Goal: Task Accomplishment & Management: Manage account settings

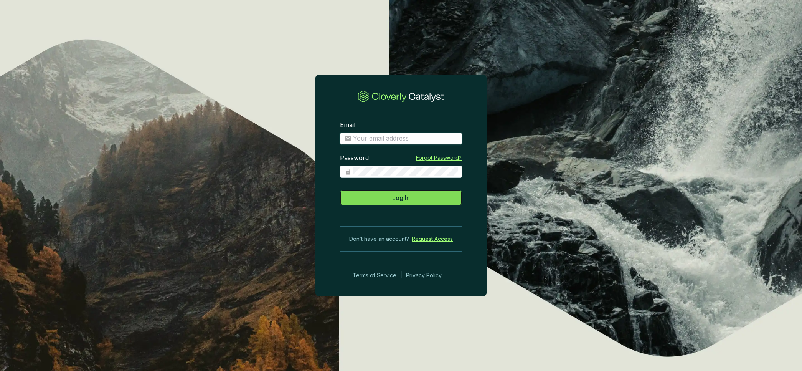
type input "[PERSON_NAME][EMAIL_ADDRESS][PERSON_NAME][DOMAIN_NAME]"
click at [395, 198] on span "Log In" at bounding box center [401, 197] width 18 height 9
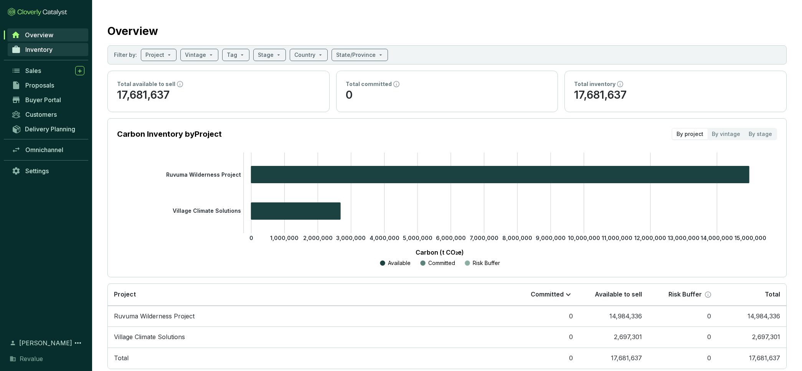
click at [40, 48] on span "Inventory" at bounding box center [38, 50] width 27 height 8
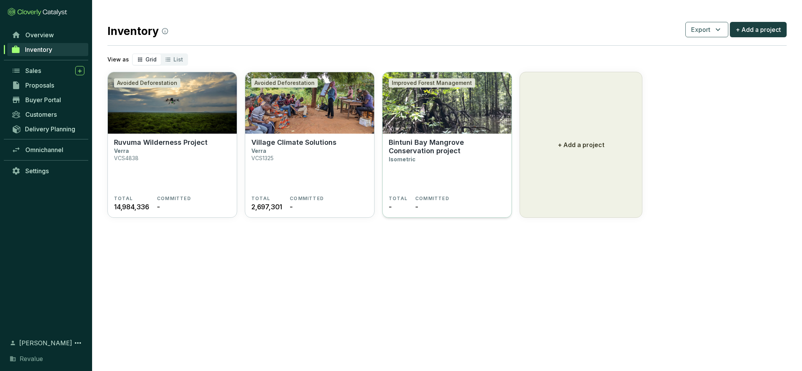
click at [460, 130] on img at bounding box center [447, 102] width 129 height 61
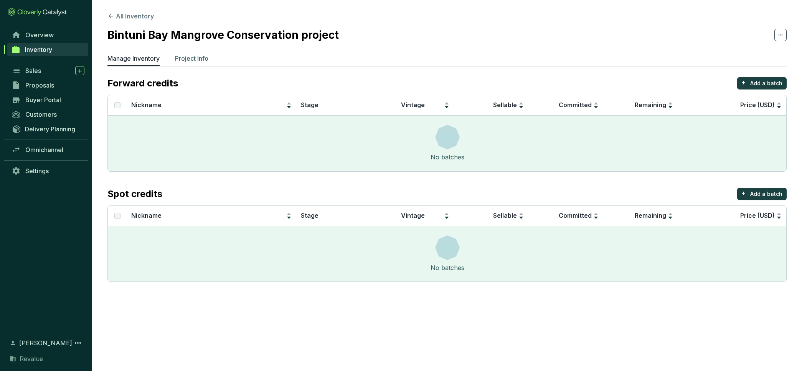
click at [188, 58] on p "Project Info" at bounding box center [191, 58] width 33 height 9
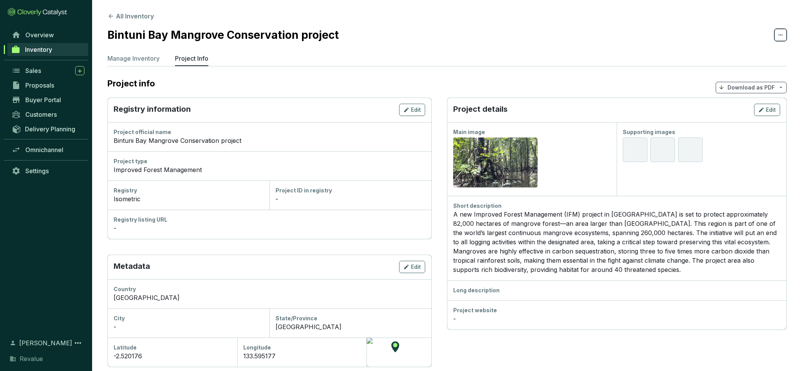
click at [777, 33] on span at bounding box center [781, 35] width 12 height 12
drag, startPoint x: 471, startPoint y: 41, endPoint x: 257, endPoint y: 67, distance: 215.0
click at [468, 43] on section "All Inventory Bintuni Bay Mangrove Conservation project Manage Inventory Projec…" at bounding box center [447, 287] width 710 height 574
drag, startPoint x: 188, startPoint y: 26, endPoint x: 190, endPoint y: 31, distance: 4.7
click at [188, 28] on h2 "Bintuni Bay Mangrove Conservation project" at bounding box center [222, 35] width 231 height 16
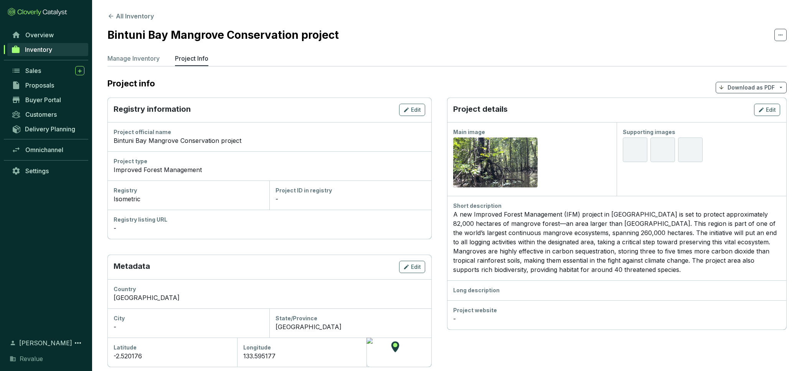
click at [189, 31] on h2 "Bintuni Bay Mangrove Conservation project" at bounding box center [222, 35] width 231 height 16
click at [411, 110] on div "Edit" at bounding box center [412, 109] width 18 height 9
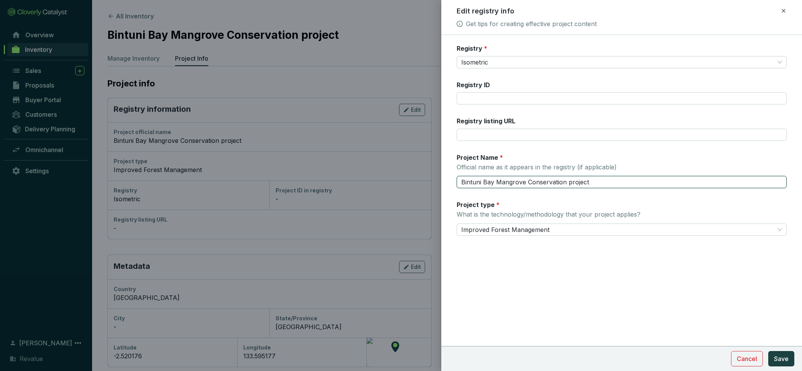
drag, startPoint x: 493, startPoint y: 182, endPoint x: 454, endPoint y: 182, distance: 39.2
click at [454, 182] on form "Registry * Isometric Registry ID Registry listing URL Project Name * Official n…" at bounding box center [621, 163] width 361 height 238
type input "West Papua Mangrove Conservation project"
click at [783, 360] on span "Save" at bounding box center [781, 358] width 15 height 9
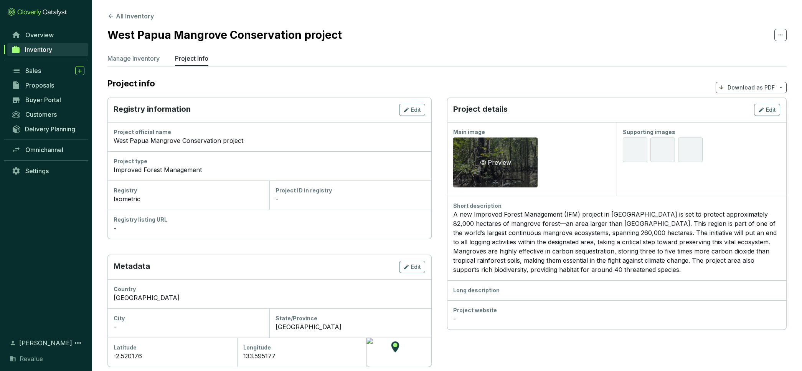
click at [509, 165] on div "Preview" at bounding box center [496, 162] width 34 height 9
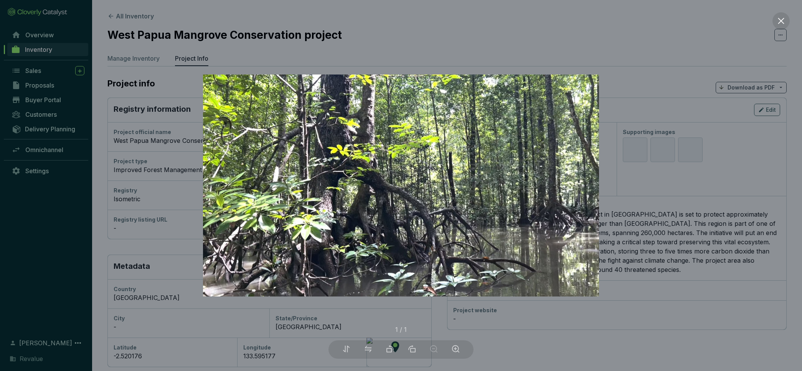
click at [668, 233] on div at bounding box center [401, 185] width 802 height 371
